Goal: Task Accomplishment & Management: Use online tool/utility

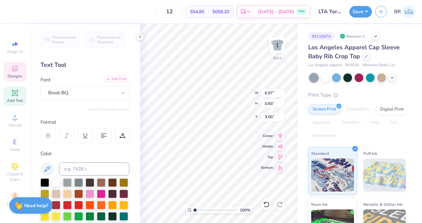
click at [116, 81] on div "Add Font" at bounding box center [116, 80] width 26 height 8
click at [119, 81] on div "Add Font" at bounding box center [116, 80] width 26 height 8
click at [140, 37] on polyline at bounding box center [139, 36] width 1 height 3
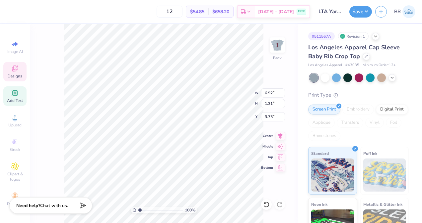
click at [268, 51] on div "100 % Back W 6.92 6.92 " H 1.31 1.31 " Y 3.75 3.75 " Center Middle Top Bottom" at bounding box center [163, 123] width 267 height 199
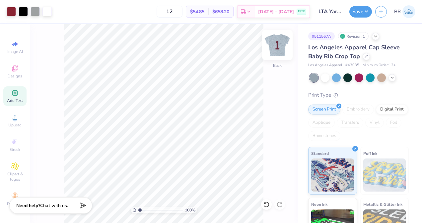
click at [274, 51] on img at bounding box center [277, 45] width 27 height 27
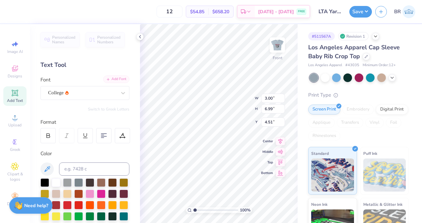
click at [109, 80] on div "Add Font" at bounding box center [116, 80] width 26 height 8
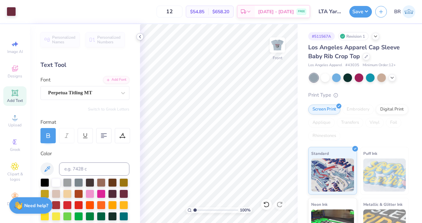
click at [138, 40] on div at bounding box center [139, 36] width 7 height 7
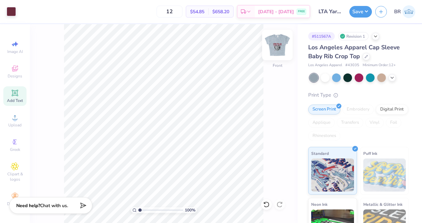
click at [275, 49] on img at bounding box center [277, 45] width 27 height 27
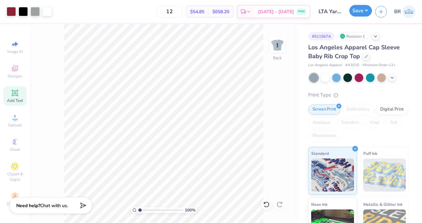
click at [360, 16] on button "Save" at bounding box center [360, 11] width 23 height 12
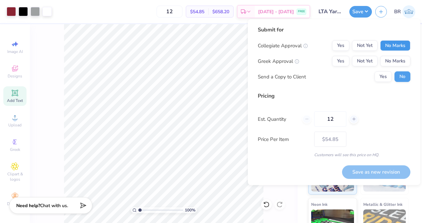
click at [388, 50] on button "No Marks" at bounding box center [395, 45] width 30 height 11
click at [377, 61] on div "Yes Not Yet No Marks" at bounding box center [371, 61] width 78 height 11
click at [376, 61] on button "Not Yet" at bounding box center [365, 61] width 26 height 11
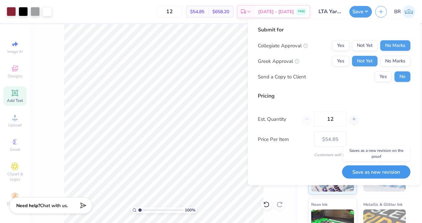
click at [367, 168] on button "Save as new revision" at bounding box center [376, 172] width 68 height 14
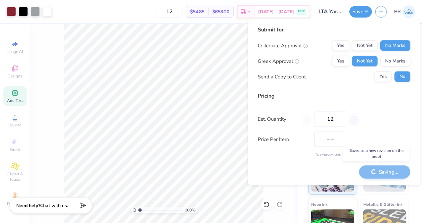
type input "$54.85"
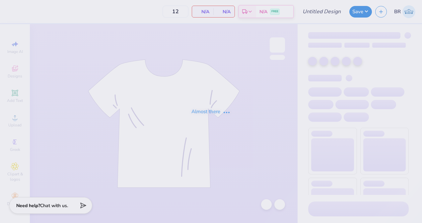
type input "LTA Yard Show Heart Disco [PERSON_NAME] Crop Top"
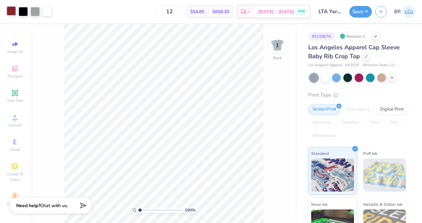
click at [14, 11] on div at bounding box center [11, 10] width 9 height 9
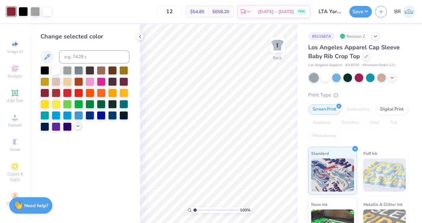
click at [76, 128] on icon at bounding box center [77, 126] width 5 height 5
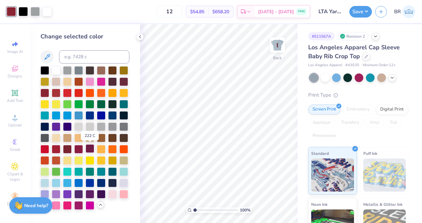
click at [88, 148] on div at bounding box center [90, 148] width 9 height 9
click at [273, 40] on img at bounding box center [277, 45] width 27 height 27
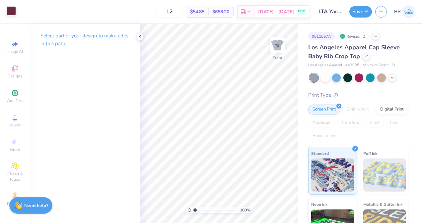
click at [9, 16] on div "Art colors" at bounding box center [8, 11] width 16 height 23
click at [11, 13] on div at bounding box center [11, 10] width 9 height 9
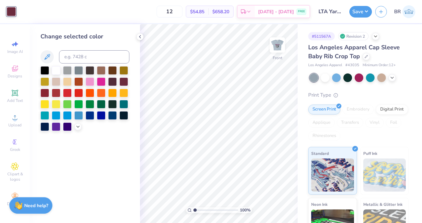
click at [74, 126] on div at bounding box center [84, 98] width 89 height 65
click at [77, 128] on icon at bounding box center [77, 126] width 5 height 5
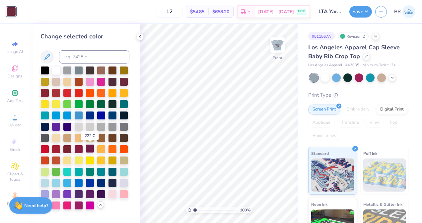
click at [87, 148] on div at bounding box center [90, 148] width 9 height 9
click at [142, 39] on icon at bounding box center [139, 36] width 5 height 5
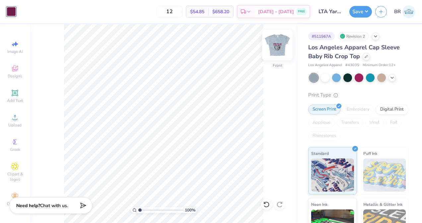
click at [275, 46] on img at bounding box center [277, 45] width 27 height 27
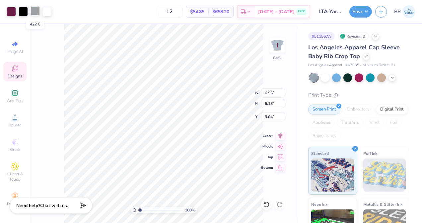
click at [38, 15] on div at bounding box center [34, 10] width 9 height 9
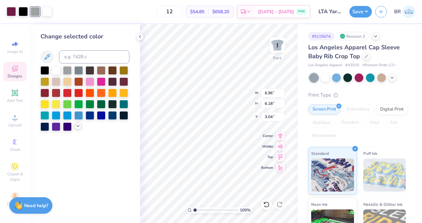
click at [77, 124] on icon at bounding box center [77, 126] width 5 height 5
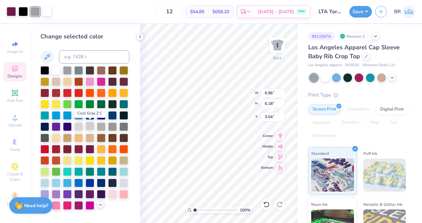
click at [87, 128] on div at bounding box center [90, 126] width 9 height 9
click at [140, 37] on icon at bounding box center [139, 36] width 5 height 5
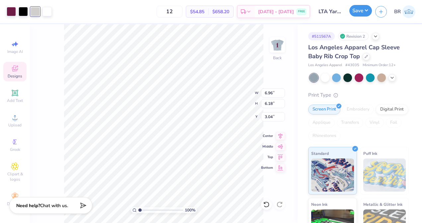
click at [360, 15] on button "Save" at bounding box center [360, 11] width 23 height 12
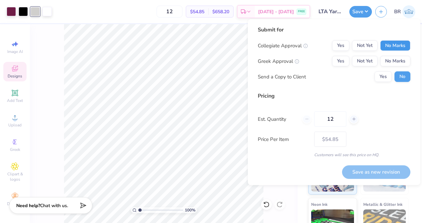
click at [386, 41] on button "No Marks" at bounding box center [395, 45] width 30 height 11
click at [367, 59] on button "Not Yet" at bounding box center [365, 61] width 26 height 11
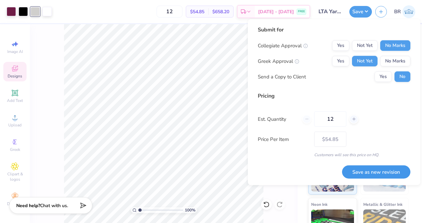
click at [352, 172] on button "Save as new revision" at bounding box center [376, 172] width 68 height 14
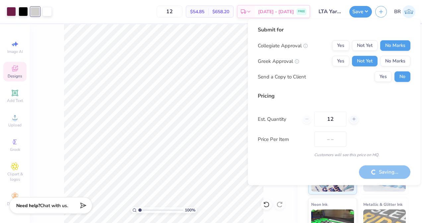
type input "$54.85"
